Goal: Task Accomplishment & Management: Use online tool/utility

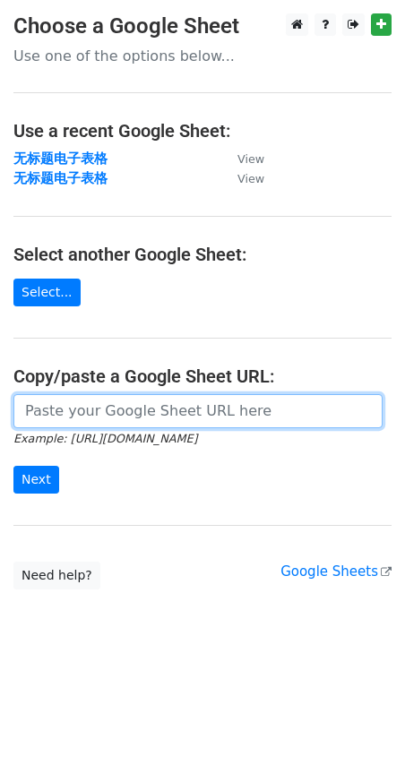
click at [78, 413] on input "url" at bounding box center [197, 411] width 369 height 34
paste input "https://docs.google.com/spreadsheets/d/1TTDKtAvnotZFsCvpPYMj7KQvzAu6LJFTjr9oBya…"
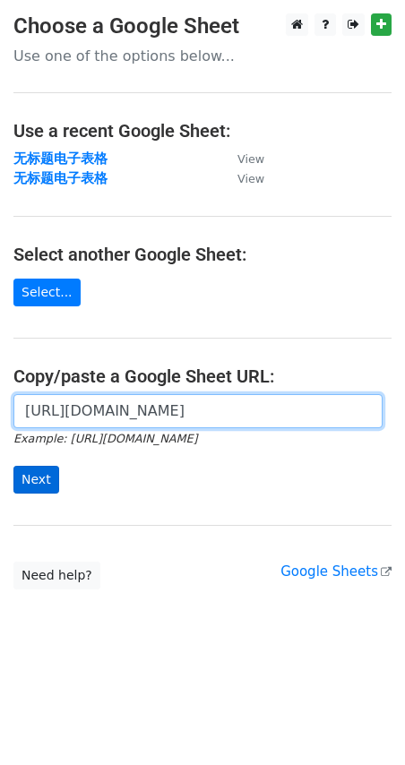
type input "https://docs.google.com/spreadsheets/d/1TTDKtAvnotZFsCvpPYMj7KQvzAu6LJFTjr9oBya…"
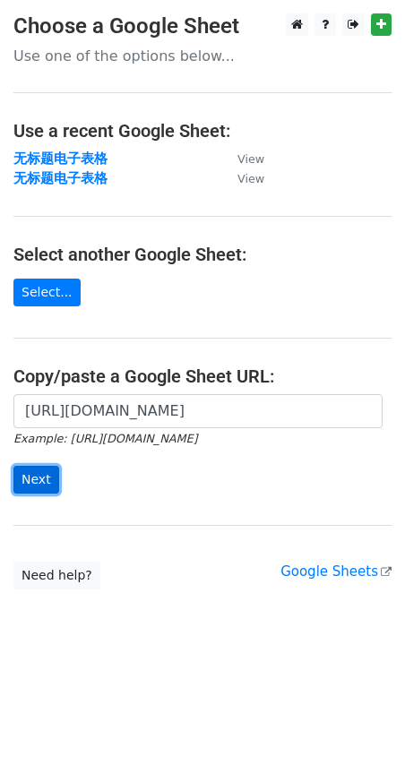
scroll to position [0, 0]
click at [30, 477] on input "Next" at bounding box center [36, 480] width 46 height 28
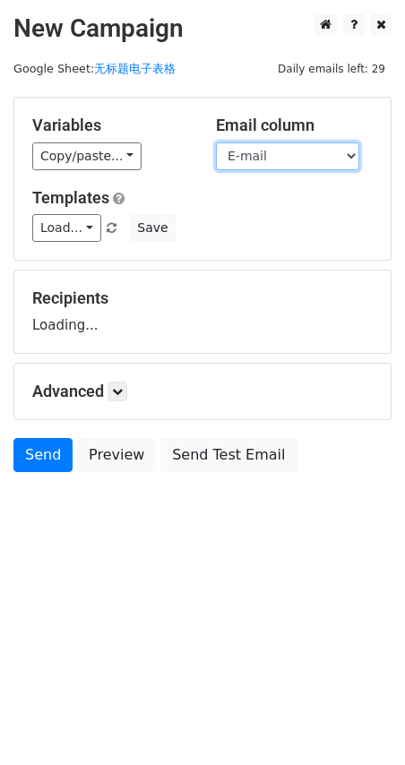
click at [303, 152] on select "First Name E-mail" at bounding box center [287, 156] width 143 height 28
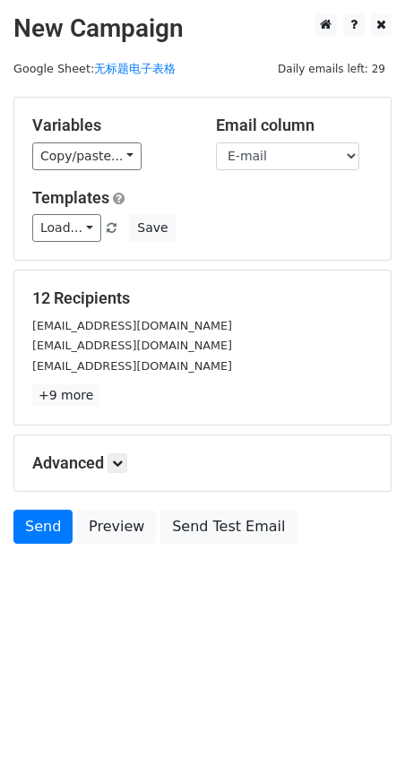
click at [288, 173] on div "Variables Copy/paste... {{First Name }} {{E-mail}} Email column First Name E-ma…" at bounding box center [202, 179] width 376 height 162
click at [300, 154] on select "First Name E-mail" at bounding box center [287, 156] width 143 height 28
click at [216, 142] on select "First Name E-mail" at bounding box center [287, 156] width 143 height 28
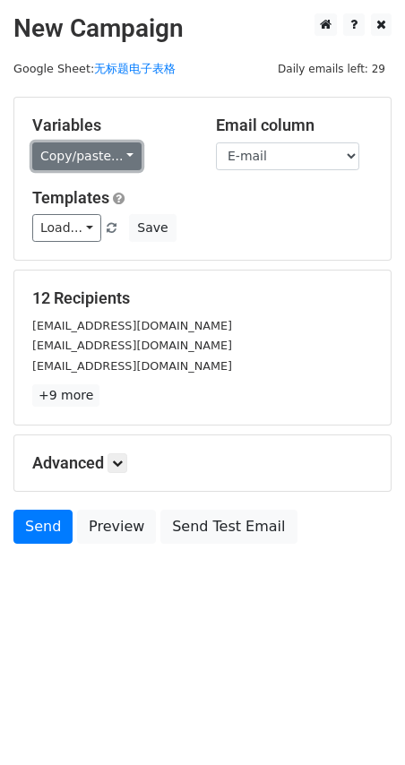
click at [126, 151] on link "Copy/paste..." at bounding box center [86, 156] width 109 height 28
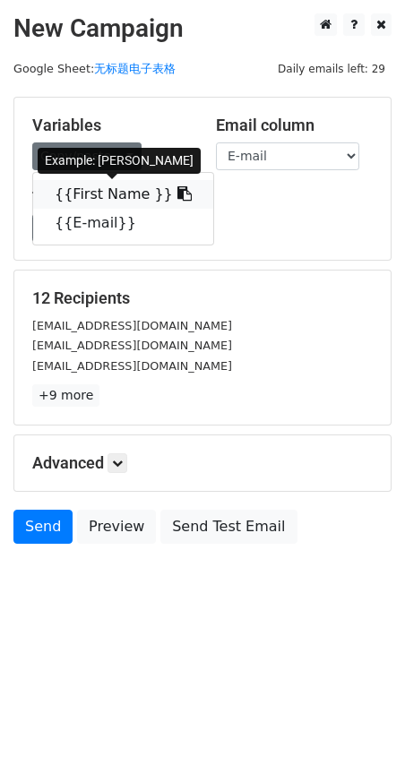
click at [108, 192] on link "{{First Name }}" at bounding box center [123, 194] width 180 height 29
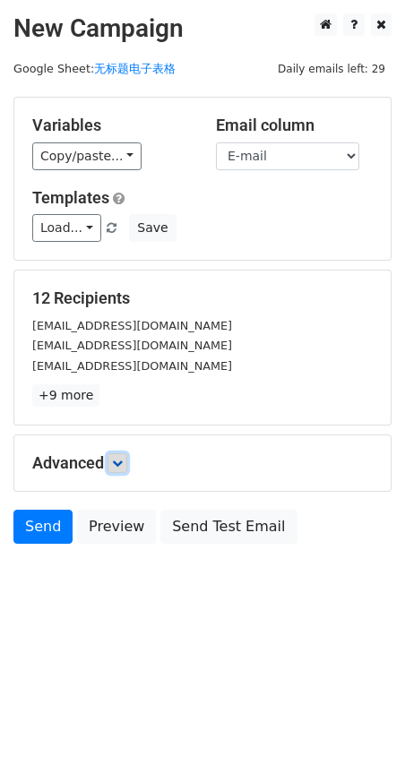
click at [116, 469] on link at bounding box center [118, 463] width 20 height 20
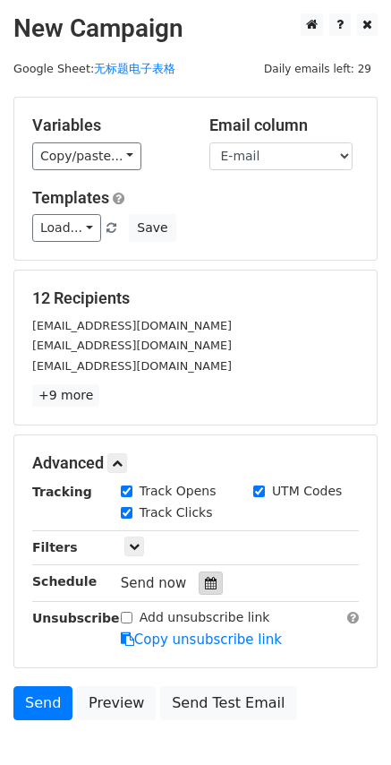
click at [211, 585] on icon at bounding box center [211, 583] width 12 height 13
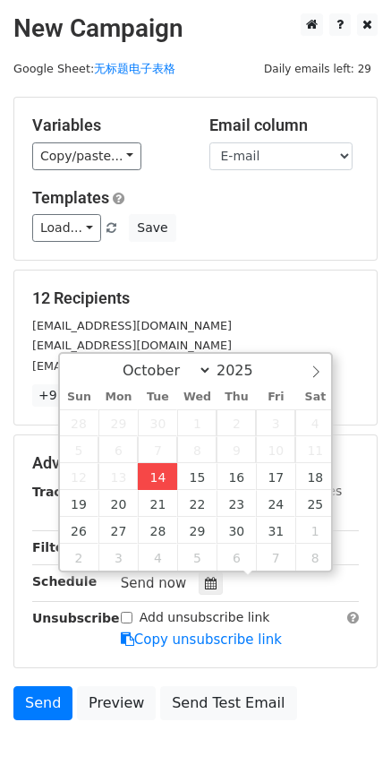
type input "2025-10-14 18:11"
type input "06"
type input "11"
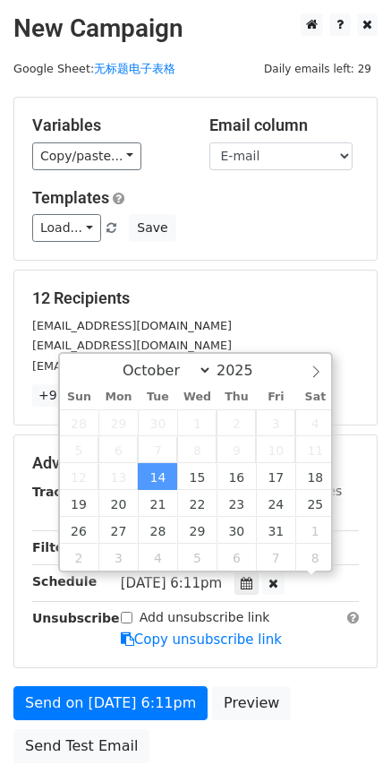
scroll to position [1, 0]
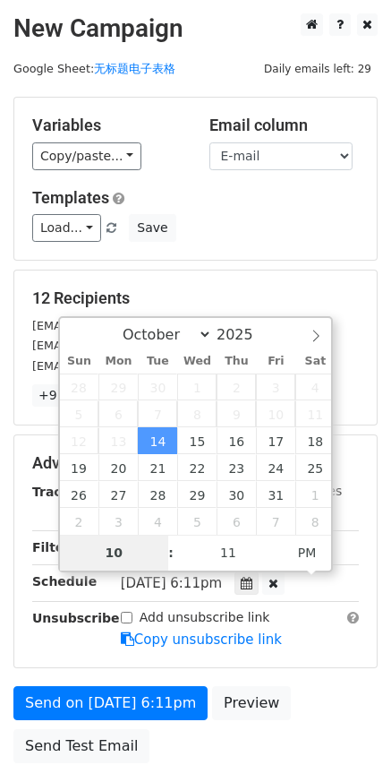
type input "10"
type input "2025-10-14 22:11"
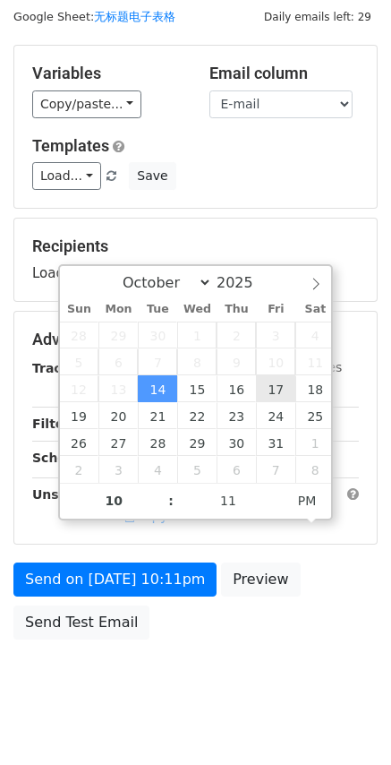
scroll to position [79, 0]
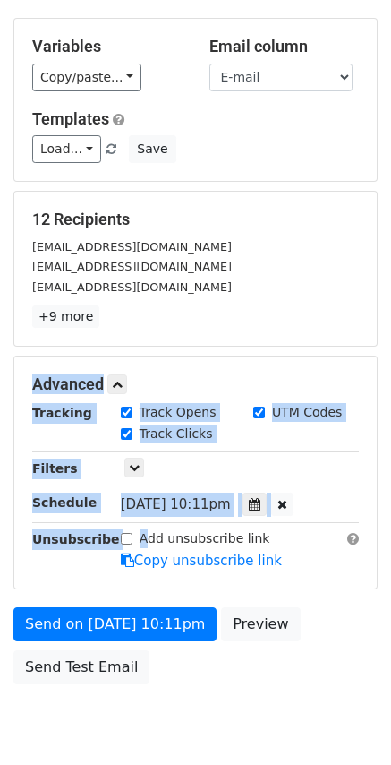
drag, startPoint x: 145, startPoint y: 543, endPoint x: 338, endPoint y: 287, distance: 320.5
click at [338, 287] on form "Variables Copy/paste... {{First Name }} {{E-mail}} Email column First Name E-ma…" at bounding box center [195, 355] width 365 height 675
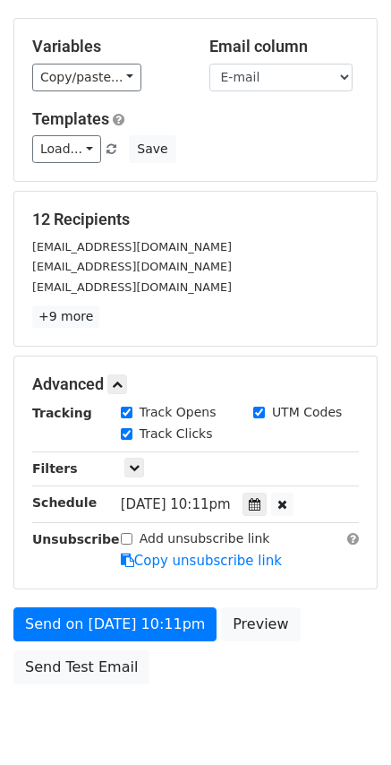
click at [288, 237] on div "ctho9093@csddocs.org" at bounding box center [196, 247] width 354 height 21
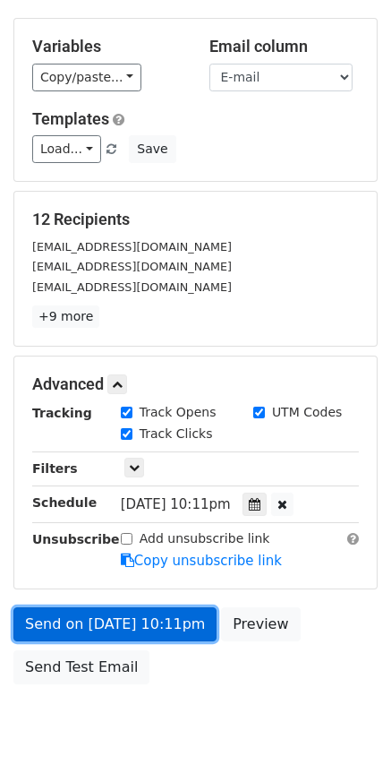
click at [97, 624] on link "Send on Oct 14 at 10:11pm" at bounding box center [114, 624] width 203 height 34
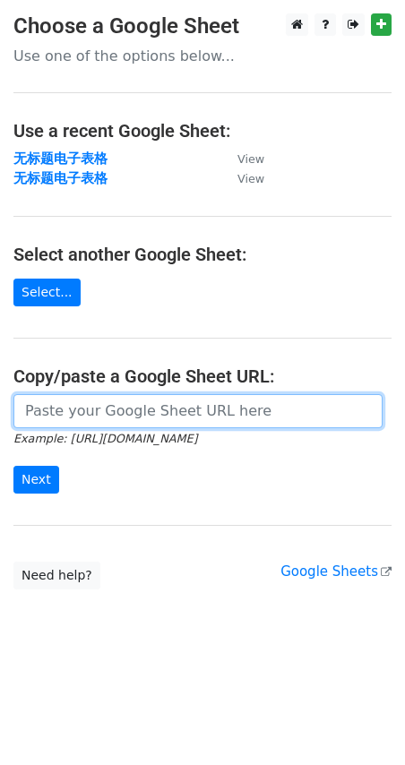
click at [153, 400] on input "url" at bounding box center [197, 411] width 369 height 34
paste input "[URL][DOMAIN_NAME]"
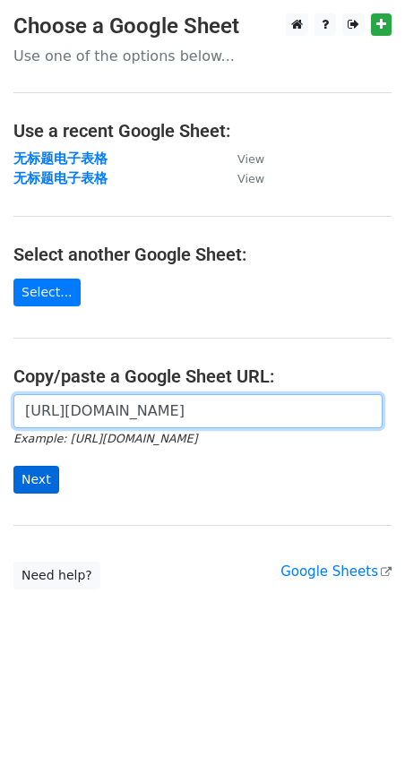
type input "[URL][DOMAIN_NAME]"
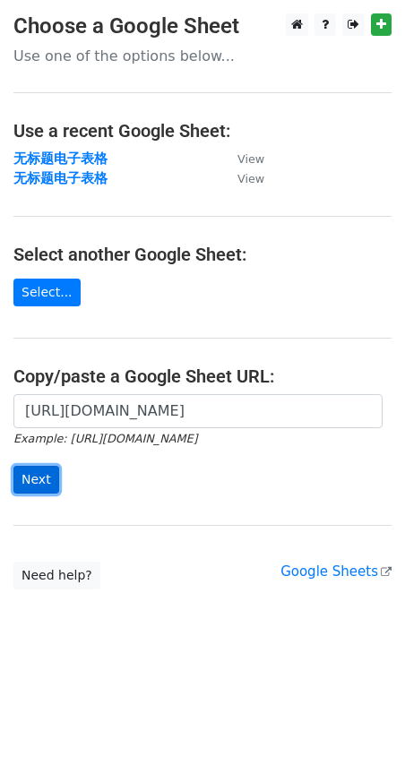
scroll to position [0, 0]
click at [26, 467] on input "Next" at bounding box center [36, 480] width 46 height 28
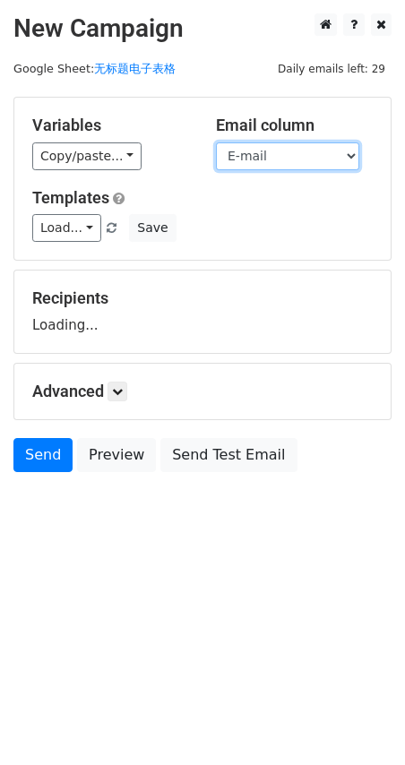
click at [287, 156] on select "First Name E-mail" at bounding box center [287, 156] width 143 height 28
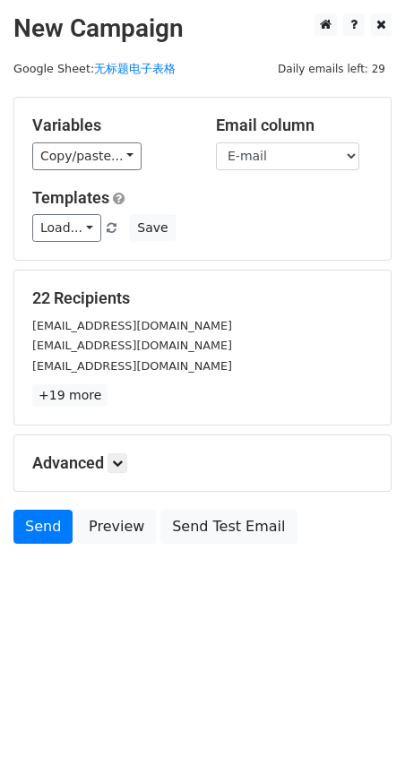
click at [271, 206] on h5 "Templates" at bounding box center [202, 198] width 340 height 20
click at [300, 142] on select "First Name E-mail" at bounding box center [287, 156] width 143 height 28
click at [216, 142] on select "First Name E-mail" at bounding box center [287, 156] width 143 height 28
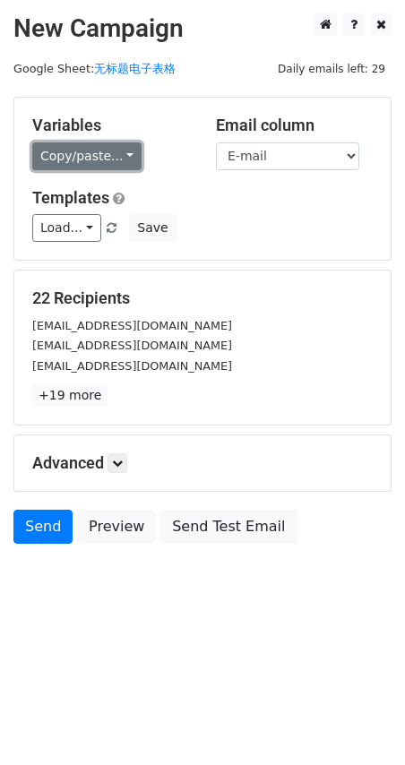
click at [130, 157] on link "Copy/paste..." at bounding box center [86, 156] width 109 height 28
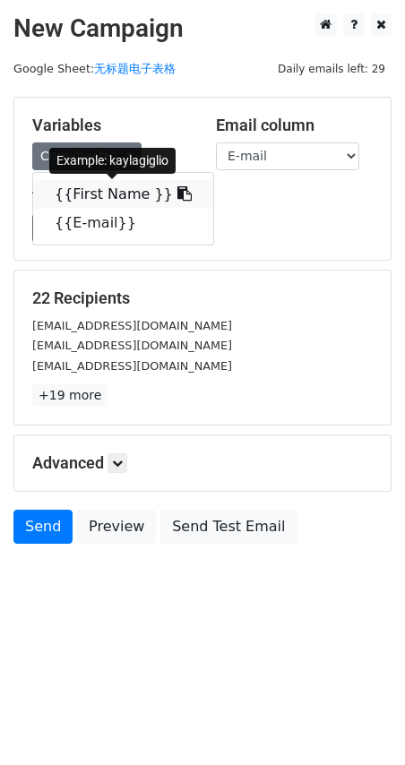
click at [133, 189] on link "{{First Name }}" at bounding box center [123, 194] width 180 height 29
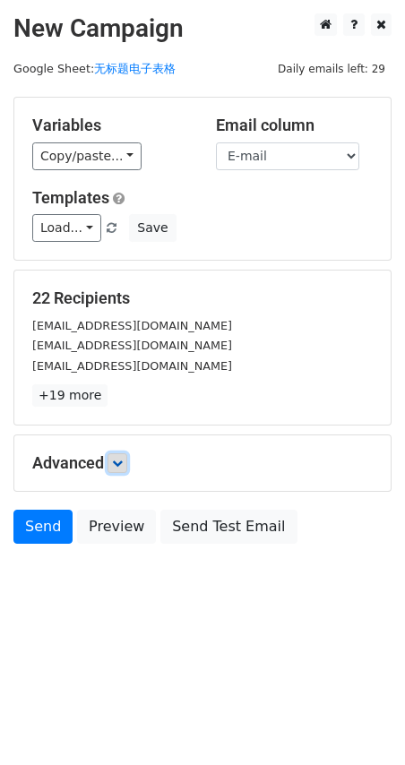
click at [122, 455] on link at bounding box center [118, 463] width 20 height 20
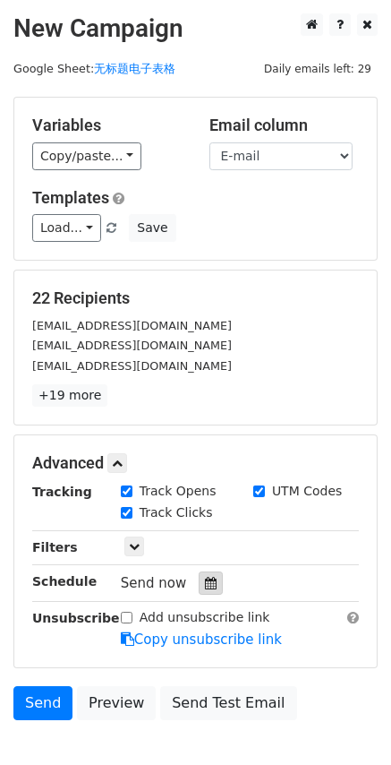
click at [205, 587] on icon at bounding box center [211, 583] width 12 height 13
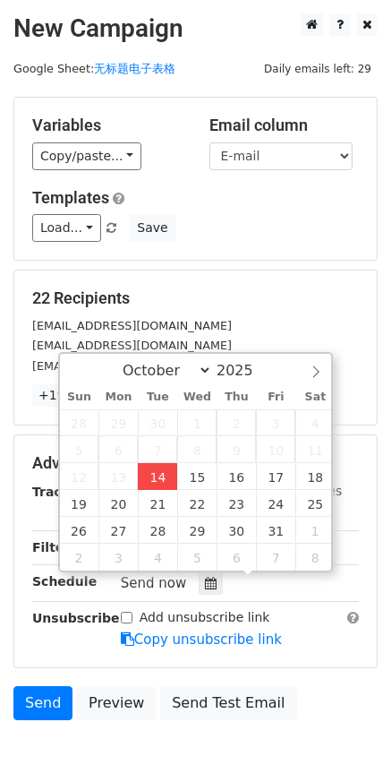
type input "2025-10-14 18:14"
type input "06"
type input "14"
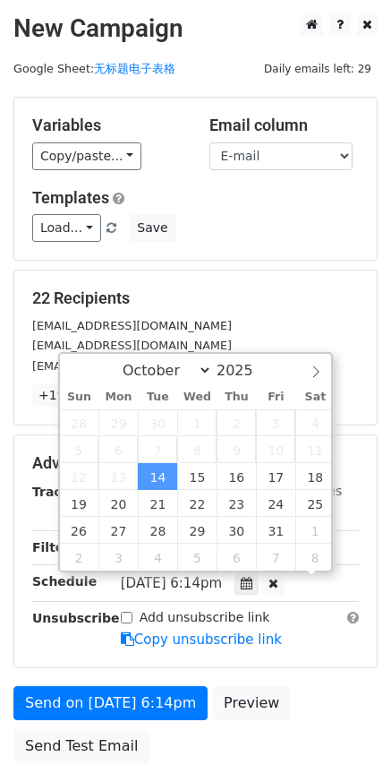
scroll to position [1, 0]
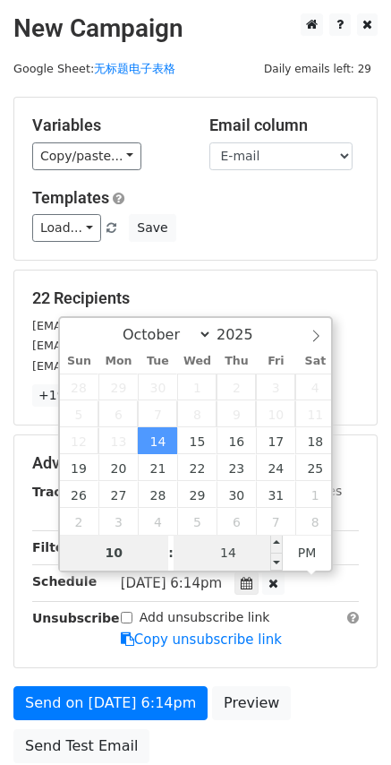
type input "10"
type input "2025-10-14 22:14"
click at [218, 539] on input "14" at bounding box center [228, 553] width 109 height 36
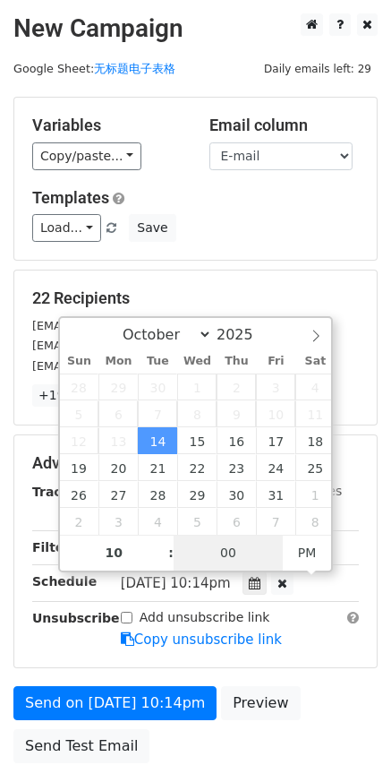
type input "00"
type input "2025-10-14 22:00"
click at [292, 228] on div "Load... No templates saved Save" at bounding box center [196, 228] width 354 height 28
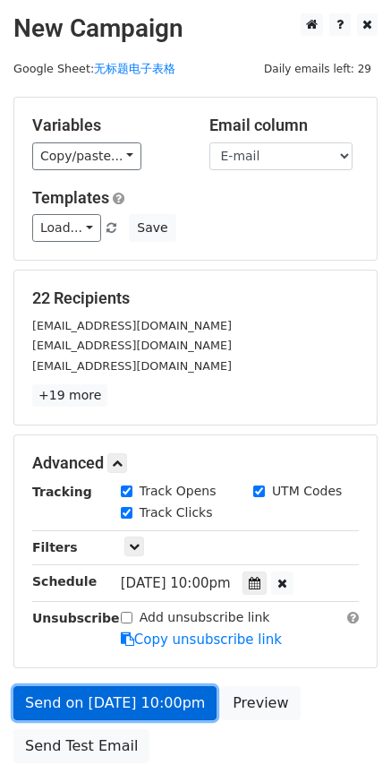
click at [101, 701] on link "Send on Oct 14 at 10:00pm" at bounding box center [114, 703] width 203 height 34
